Goal: Task Accomplishment & Management: Manage account settings

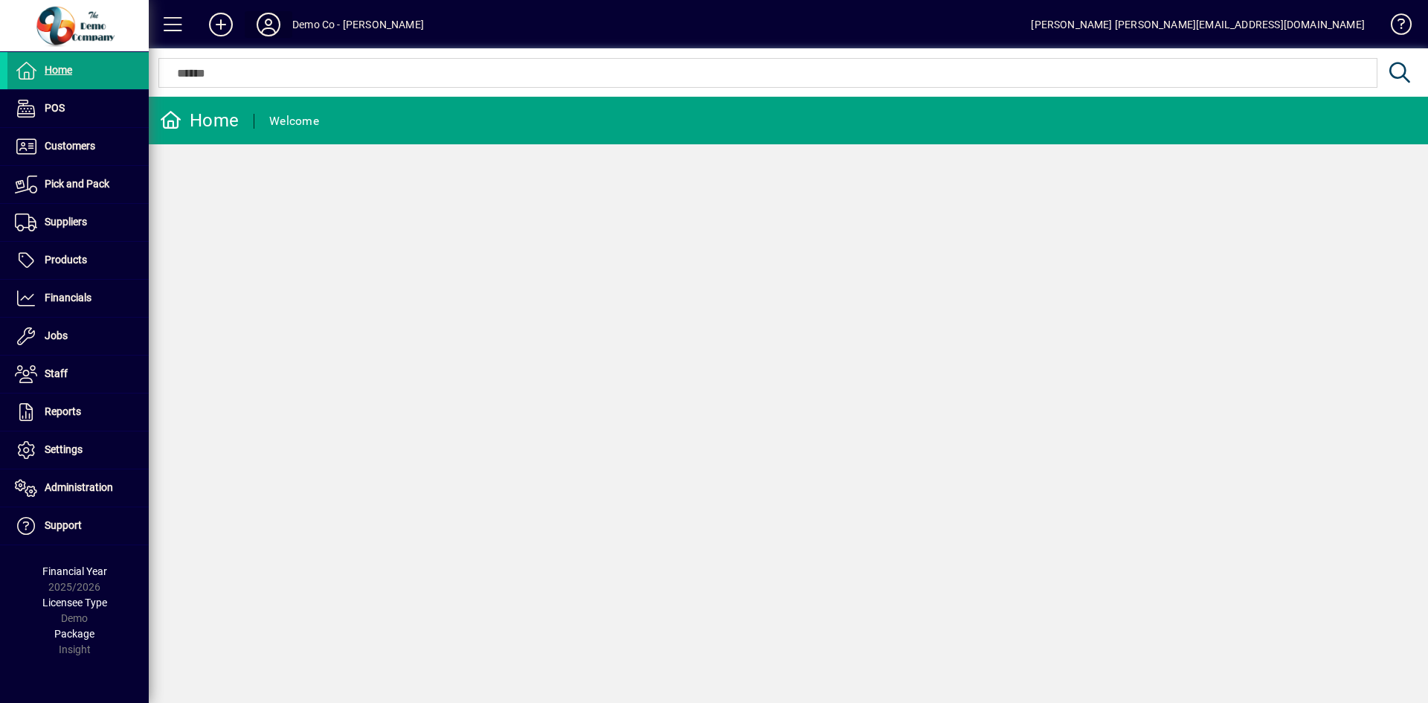
click at [272, 28] on icon at bounding box center [269, 25] width 30 height 24
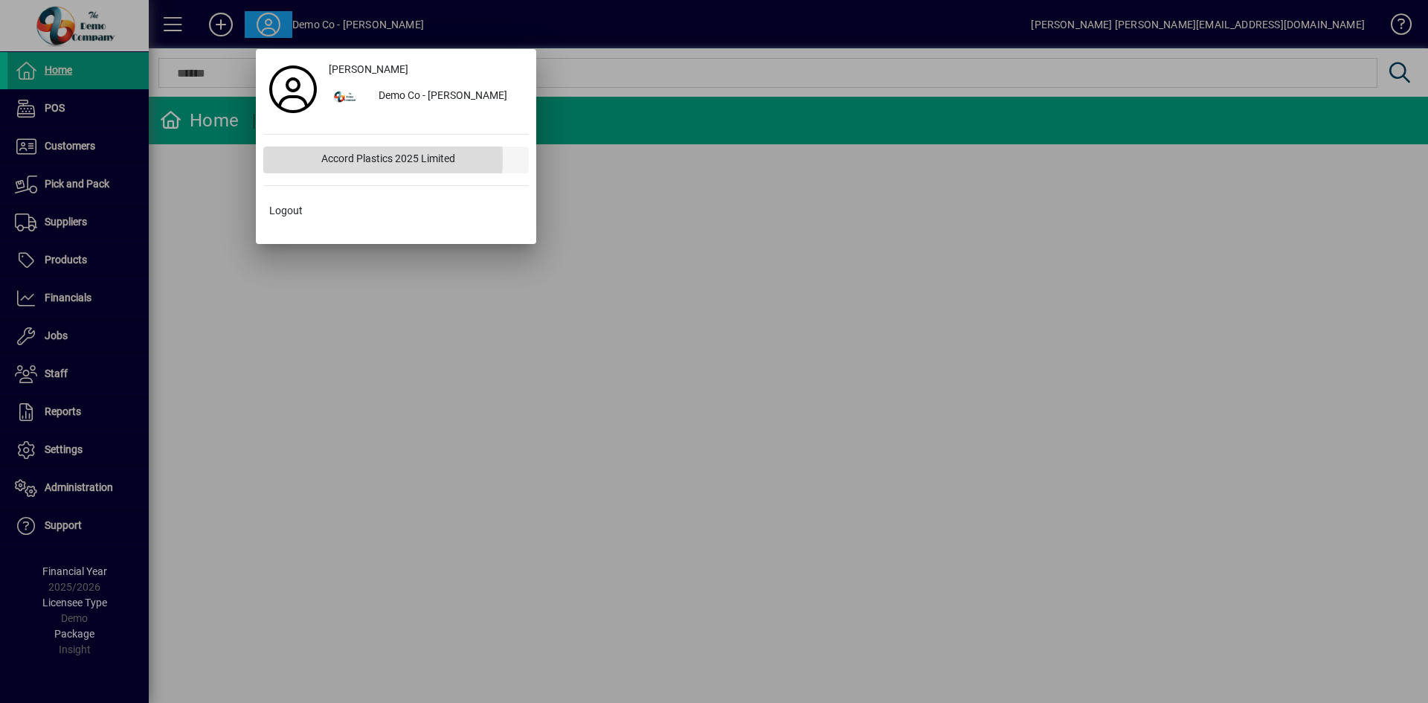
click at [333, 159] on div "Accord Plastics 2025 Limited" at bounding box center [418, 160] width 219 height 27
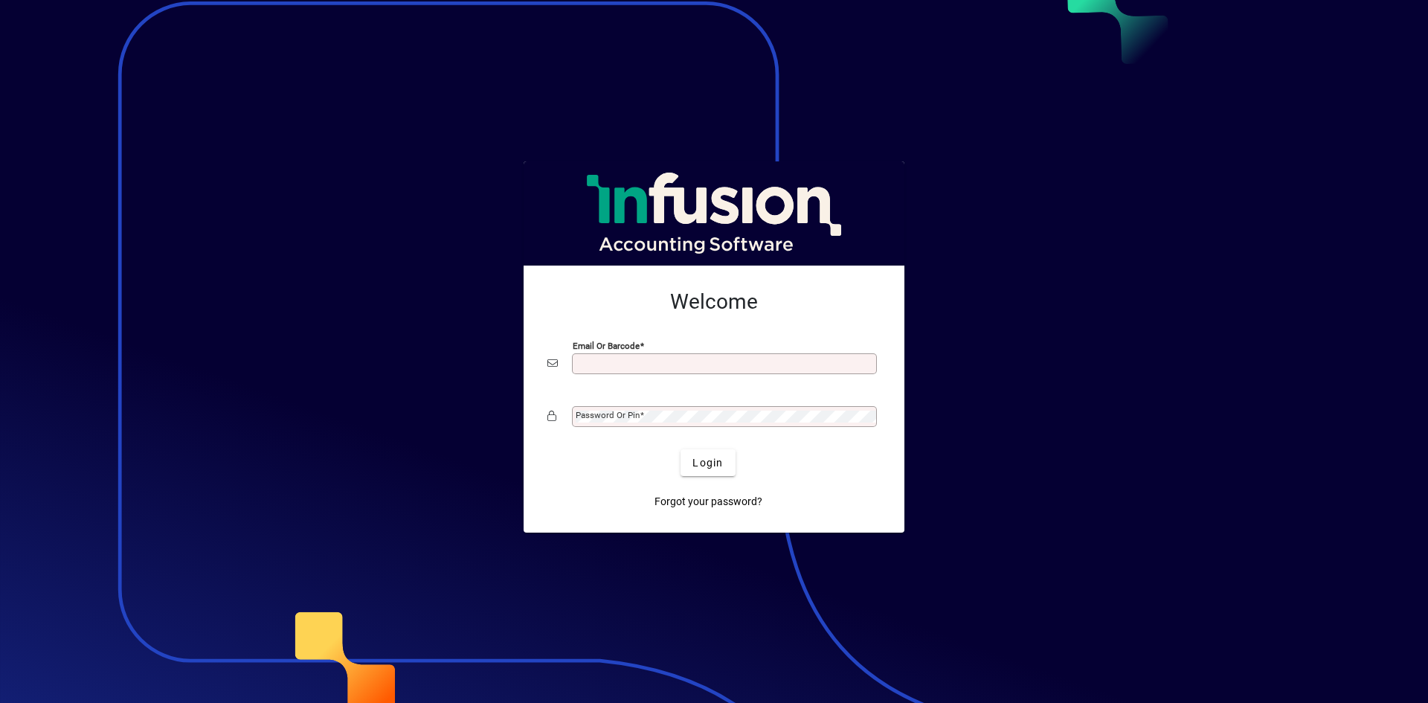
click at [659, 367] on input "Email or Barcode" at bounding box center [726, 364] width 301 height 12
click at [652, 365] on input "Email or Barcode" at bounding box center [726, 364] width 301 height 12
type input "**********"
click at [681, 449] on button "Login" at bounding box center [708, 462] width 54 height 27
